Goal: Information Seeking & Learning: Learn about a topic

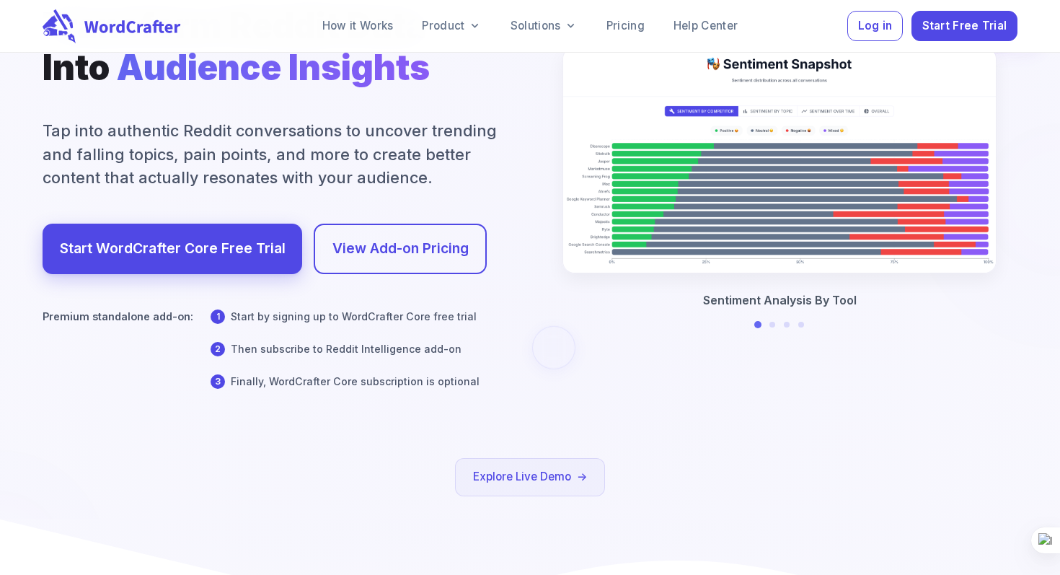
click at [401, 376] on div at bounding box center [530, 302] width 2121 height 1591
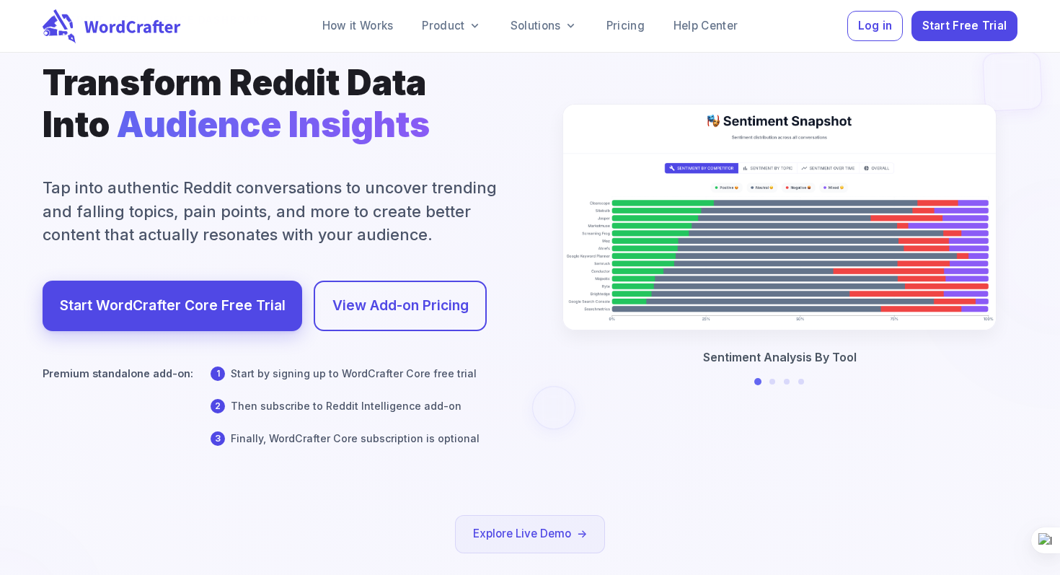
scroll to position [110, 0]
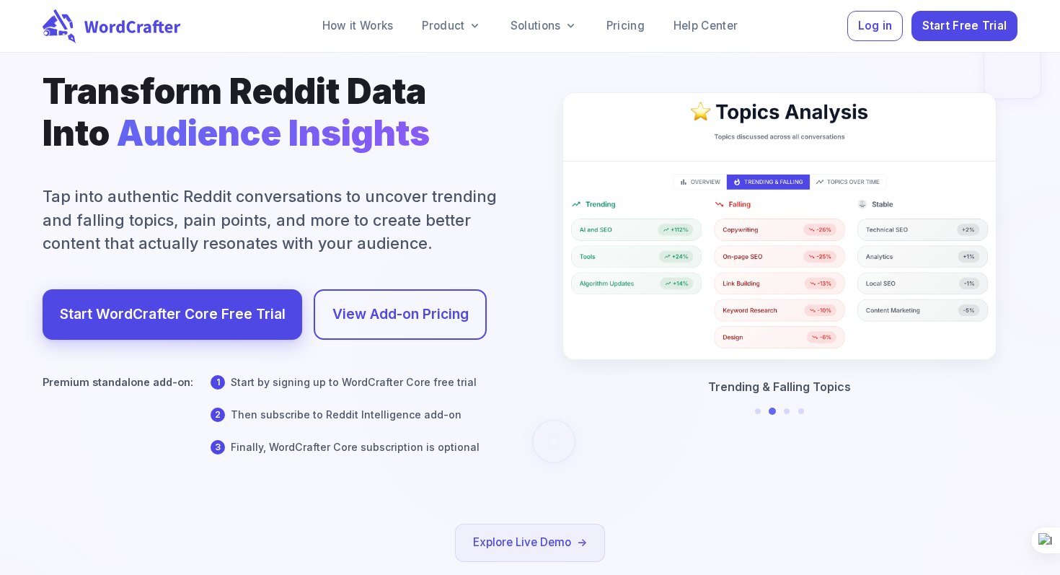
drag, startPoint x: 254, startPoint y: 448, endPoint x: 389, endPoint y: 448, distance: 134.9
click at [390, 448] on div at bounding box center [530, 367] width 2121 height 1591
click at [384, 317] on link "View Add-on Pricing" at bounding box center [401, 314] width 136 height 25
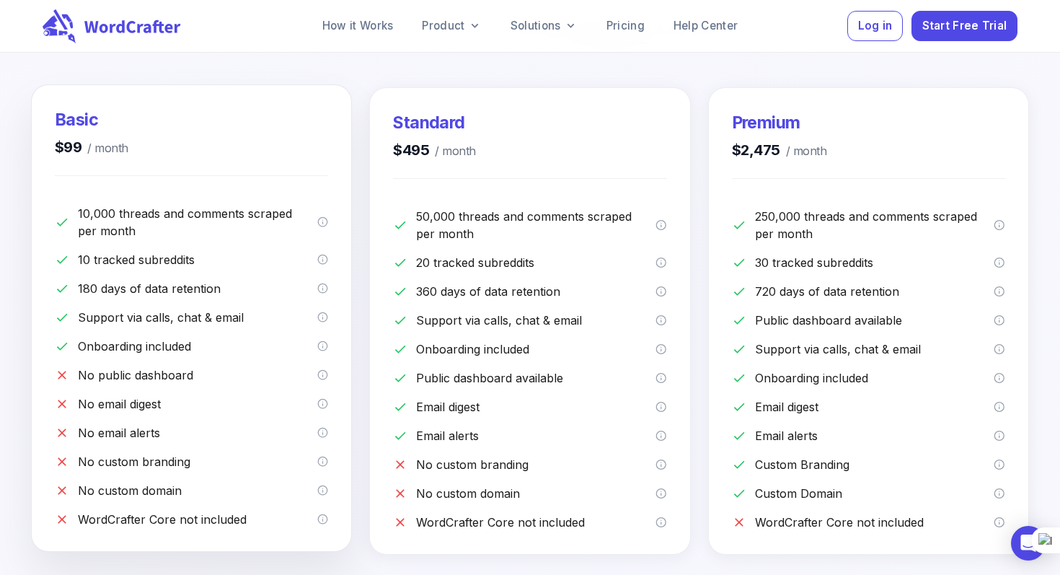
scroll to position [345, 0]
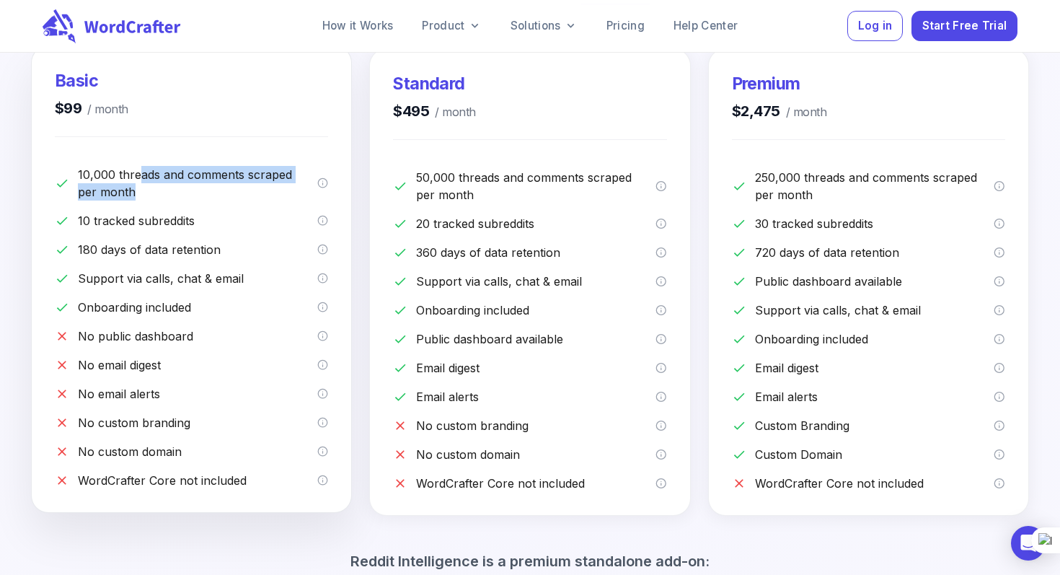
drag, startPoint x: 141, startPoint y: 170, endPoint x: 210, endPoint y: 211, distance: 80.3
click at [209, 210] on div "10,000 threads and comments scraped per month 10 tracked subreddits 180 days of…" at bounding box center [191, 321] width 273 height 335
click at [210, 212] on p "10 tracked subreddits" at bounding box center [197, 220] width 239 height 17
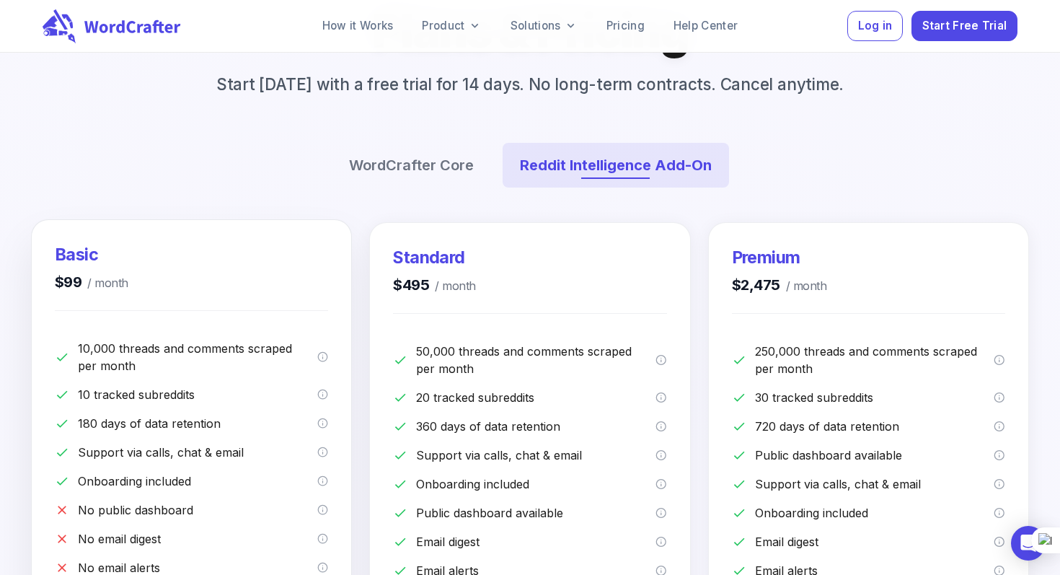
scroll to position [154, 0]
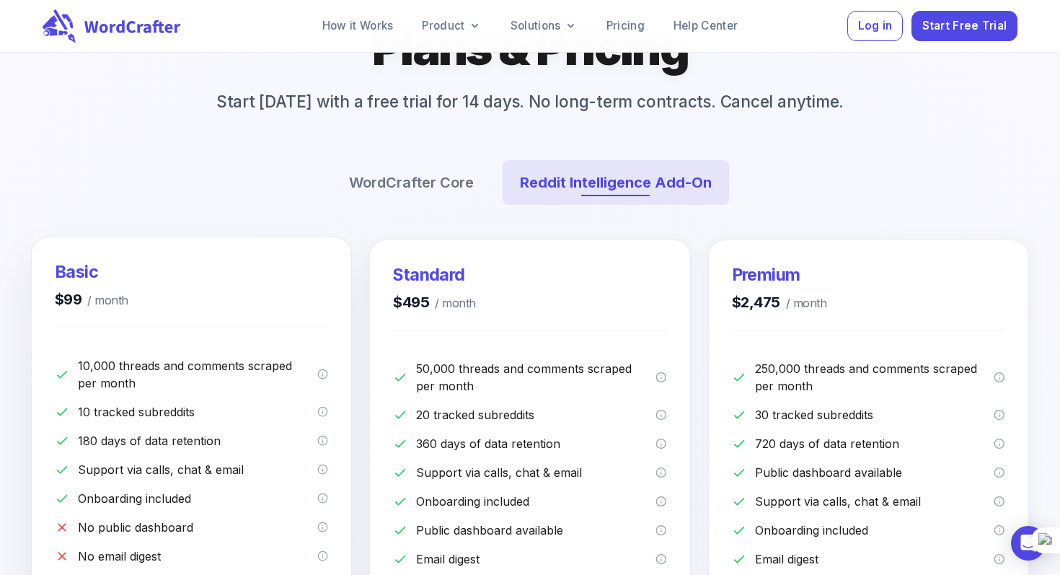
drag, startPoint x: 48, startPoint y: 310, endPoint x: 180, endPoint y: 309, distance: 132.0
click at [180, 309] on div "Basic $99 / month 10,000 threads and comments scraped per month 10 tracked subr…" at bounding box center [192, 470] width 320 height 466
drag, startPoint x: 53, startPoint y: 270, endPoint x: 136, endPoint y: 288, distance: 84.9
click at [136, 288] on div "Basic $99 / month 10,000 threads and comments scraped per month 10 tracked subr…" at bounding box center [192, 470] width 320 height 466
click at [135, 288] on div "Basic $99 / month" at bounding box center [191, 285] width 273 height 50
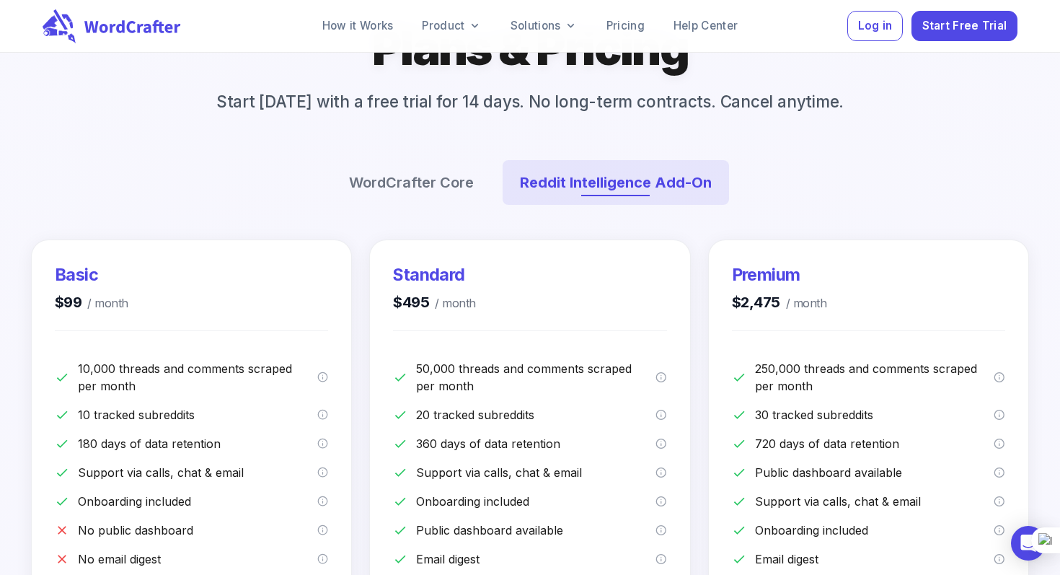
click at [836, 43] on div "How it Works Product Solutions Pricing Help Center Log in Start Free Trial" at bounding box center [530, 26] width 975 height 52
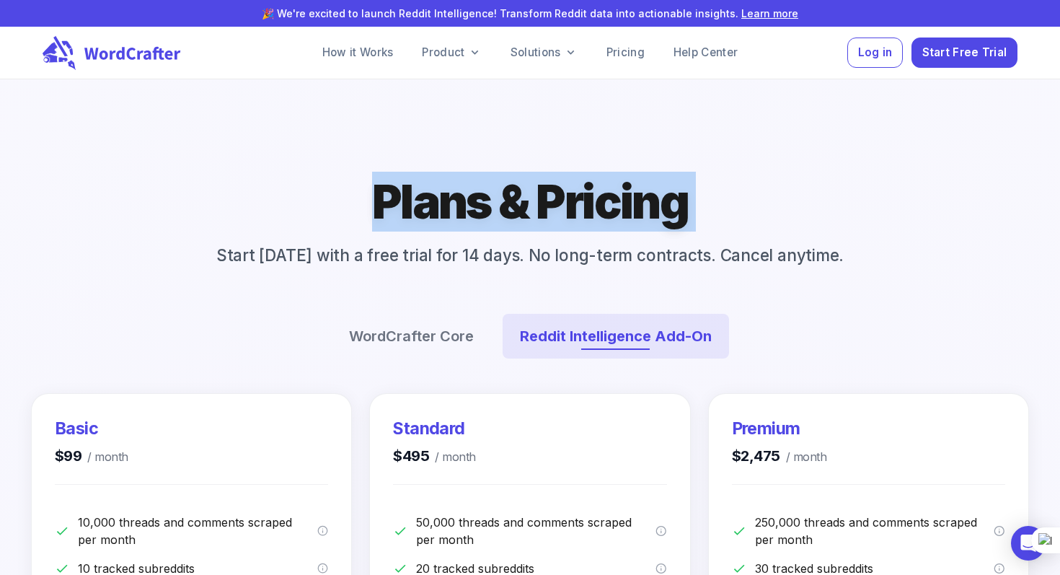
drag, startPoint x: 379, startPoint y: 207, endPoint x: 788, endPoint y: 207, distance: 409.0
click at [787, 207] on div "Plans & Pricing Start [DATE] with a free trial for 14 days. No long-term contra…" at bounding box center [530, 274] width 866 height 204
click at [788, 207] on div "Plans & Pricing Start [DATE] with a free trial for 14 days. No long-term contra…" at bounding box center [530, 274] width 866 height 204
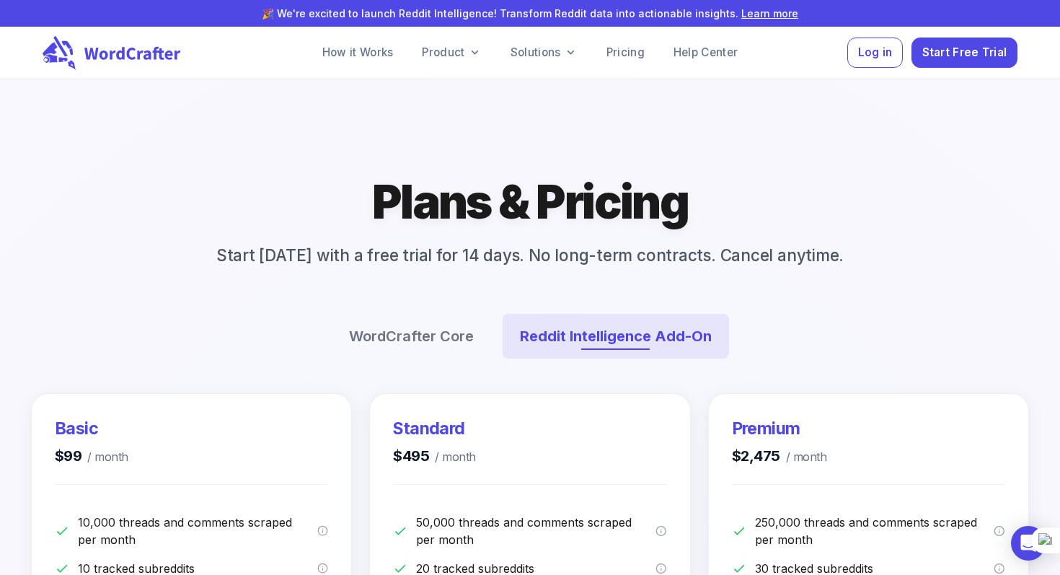
click at [788, 207] on div "Plans & Pricing Start [DATE] with a free trial for 14 days. No long-term contra…" at bounding box center [530, 274] width 866 height 204
